Goal: Task Accomplishment & Management: Use online tool/utility

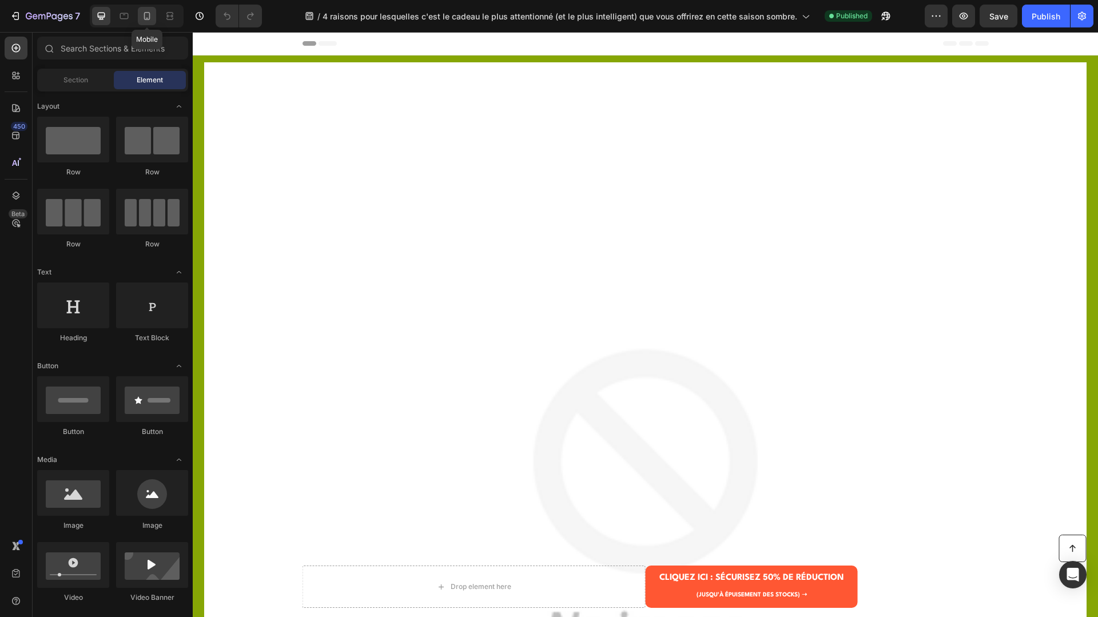
click at [141, 17] on icon at bounding box center [146, 15] width 11 height 11
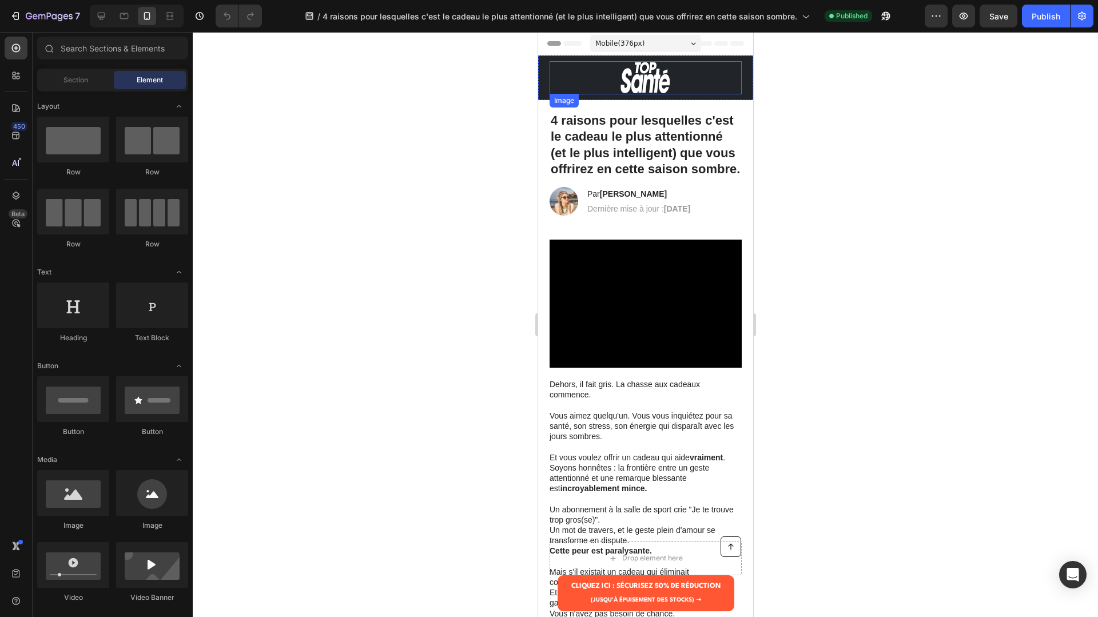
click at [640, 77] on img at bounding box center [645, 77] width 51 height 33
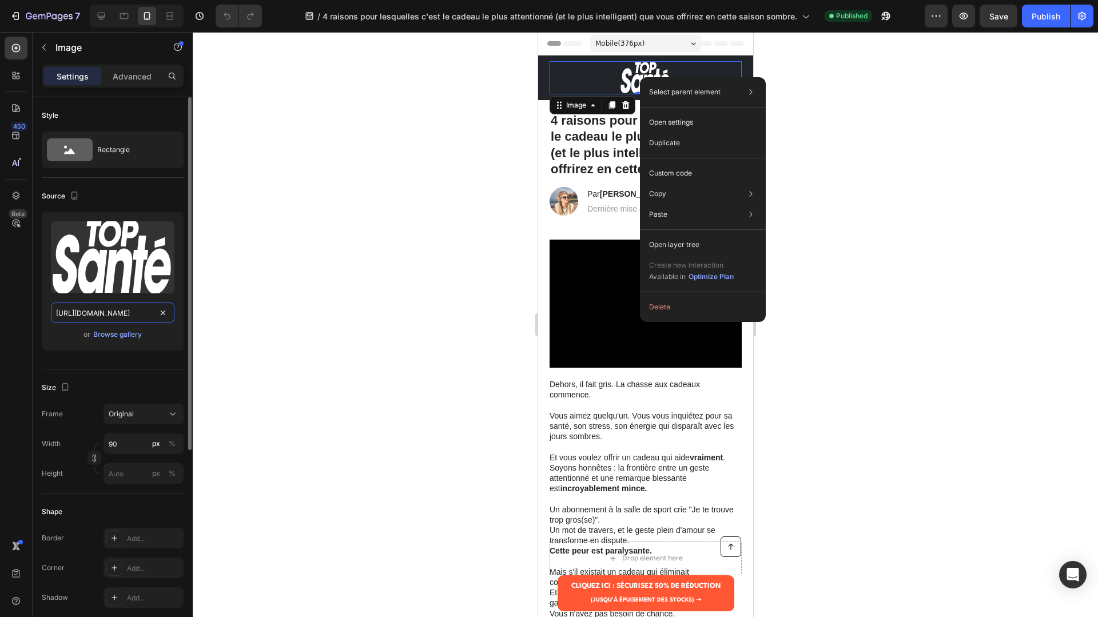
click at [112, 309] on input "https://cdn.shopify.com/s/files/1/0975/2172/9875/files/gempages_576169417457533…" at bounding box center [113, 313] width 124 height 21
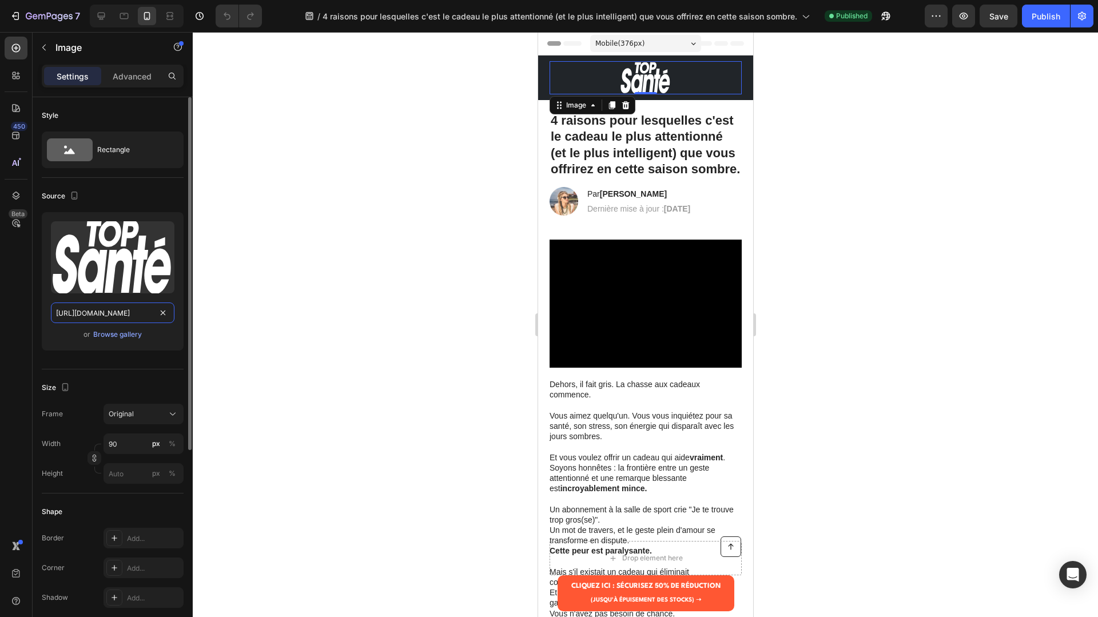
click at [127, 311] on input "https://cdn.shopify.com/s/files/1/0975/2172/9875/files/gempages_576169417457533…" at bounding box center [113, 313] width 124 height 21
click at [47, 44] on icon "button" at bounding box center [43, 47] width 9 height 9
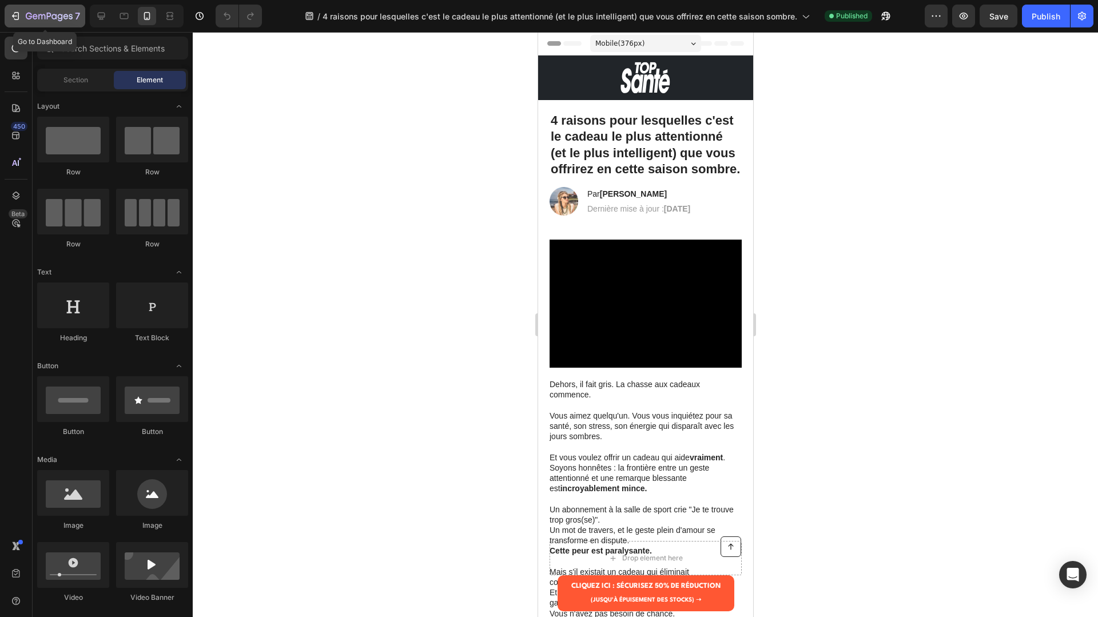
click at [30, 21] on icon "button" at bounding box center [49, 17] width 47 height 10
